Goal: Transaction & Acquisition: Purchase product/service

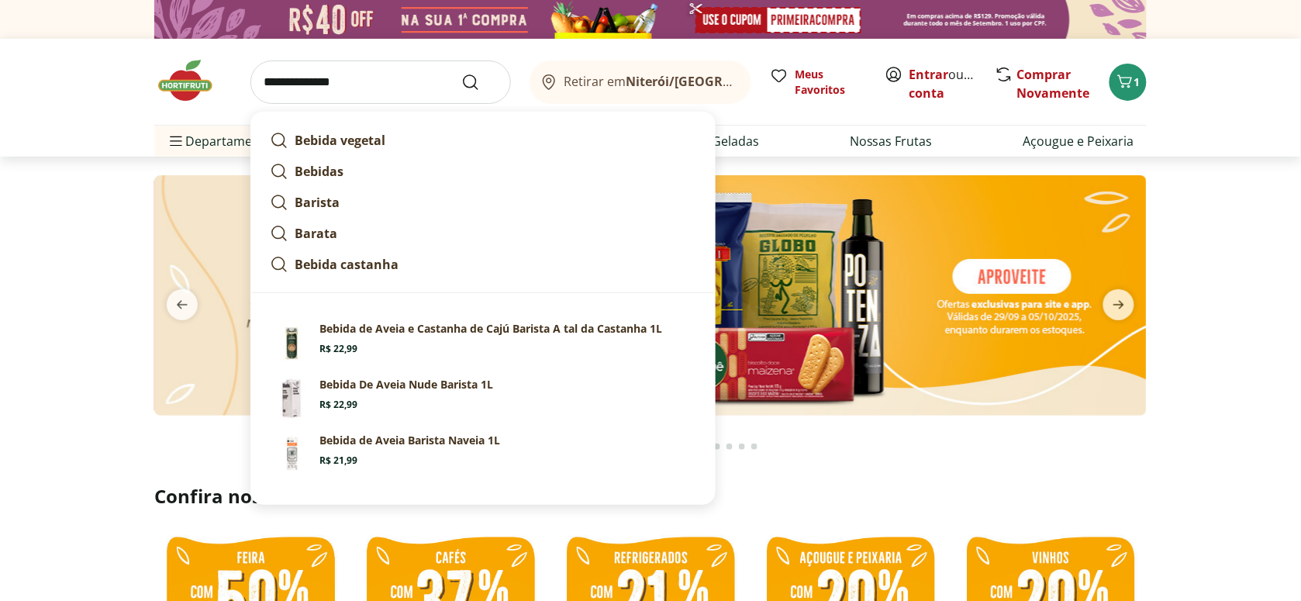
type input "**********"
click at [461, 73] on button "Submit Search" at bounding box center [479, 82] width 37 height 19
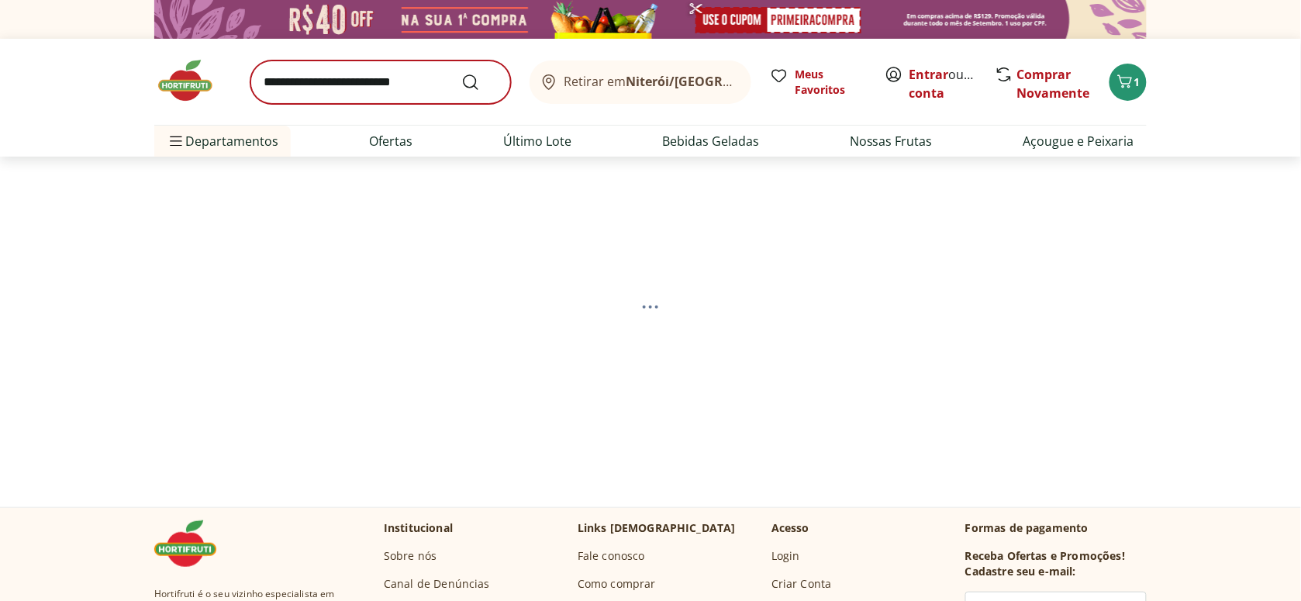
select select "**********"
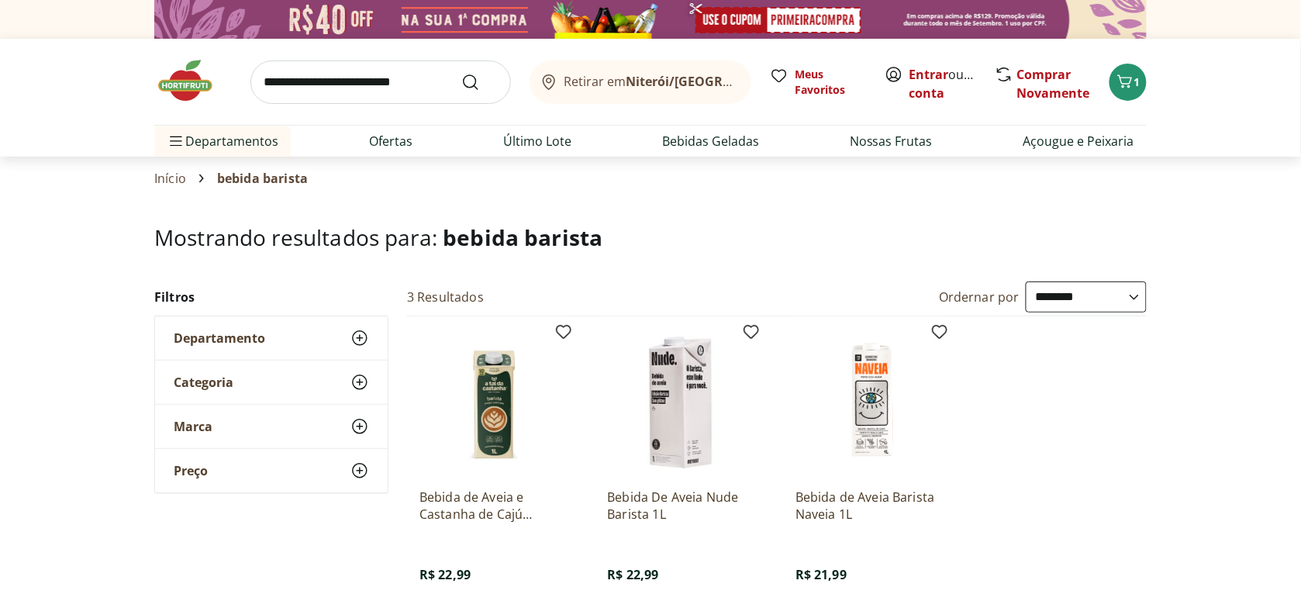
click at [881, 390] on img at bounding box center [869, 402] width 147 height 147
